Goal: Information Seeking & Learning: Learn about a topic

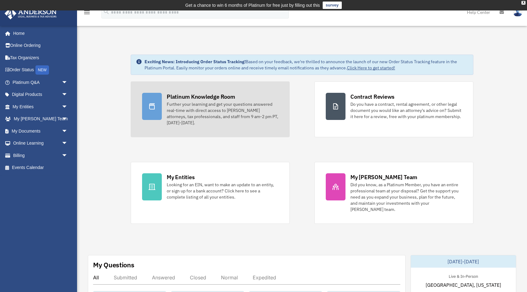
click at [168, 103] on div "Further your learning and get your questions answered real-time with direct acc…" at bounding box center [223, 113] width 112 height 25
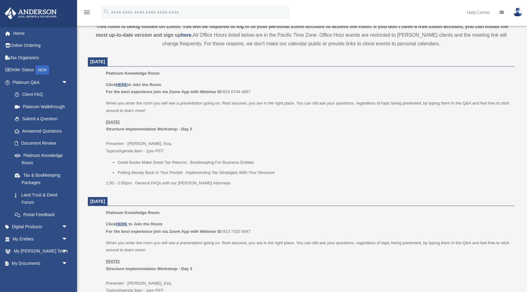
scroll to position [225, 0]
click at [123, 83] on u "HERE" at bounding box center [121, 84] width 11 height 5
click at [330, 145] on p "[DATE] Structure Implementation Workshop - Day 2 Presenter: [PERSON_NAME], Esq.…" at bounding box center [308, 136] width 404 height 36
click at [121, 83] on u "HERE" at bounding box center [121, 84] width 11 height 5
